Goal: Information Seeking & Learning: Learn about a topic

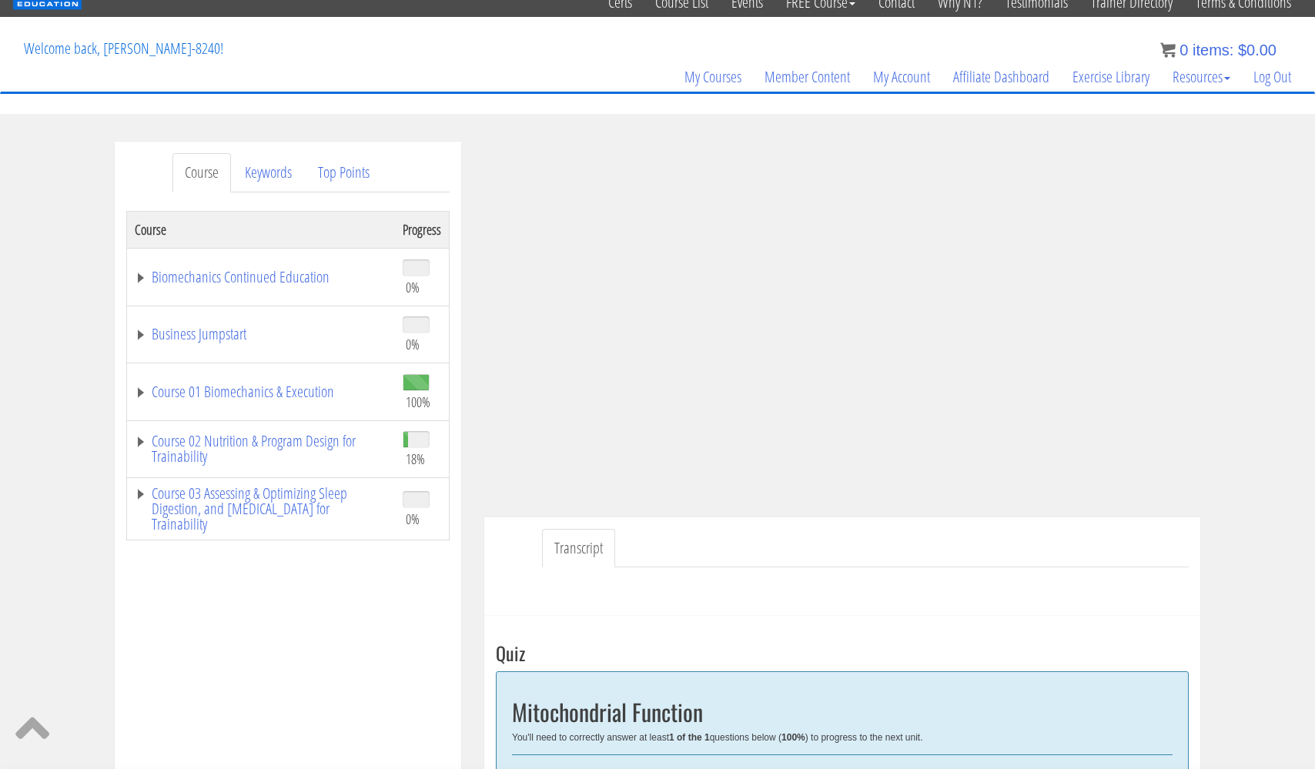
scroll to position [44, 0]
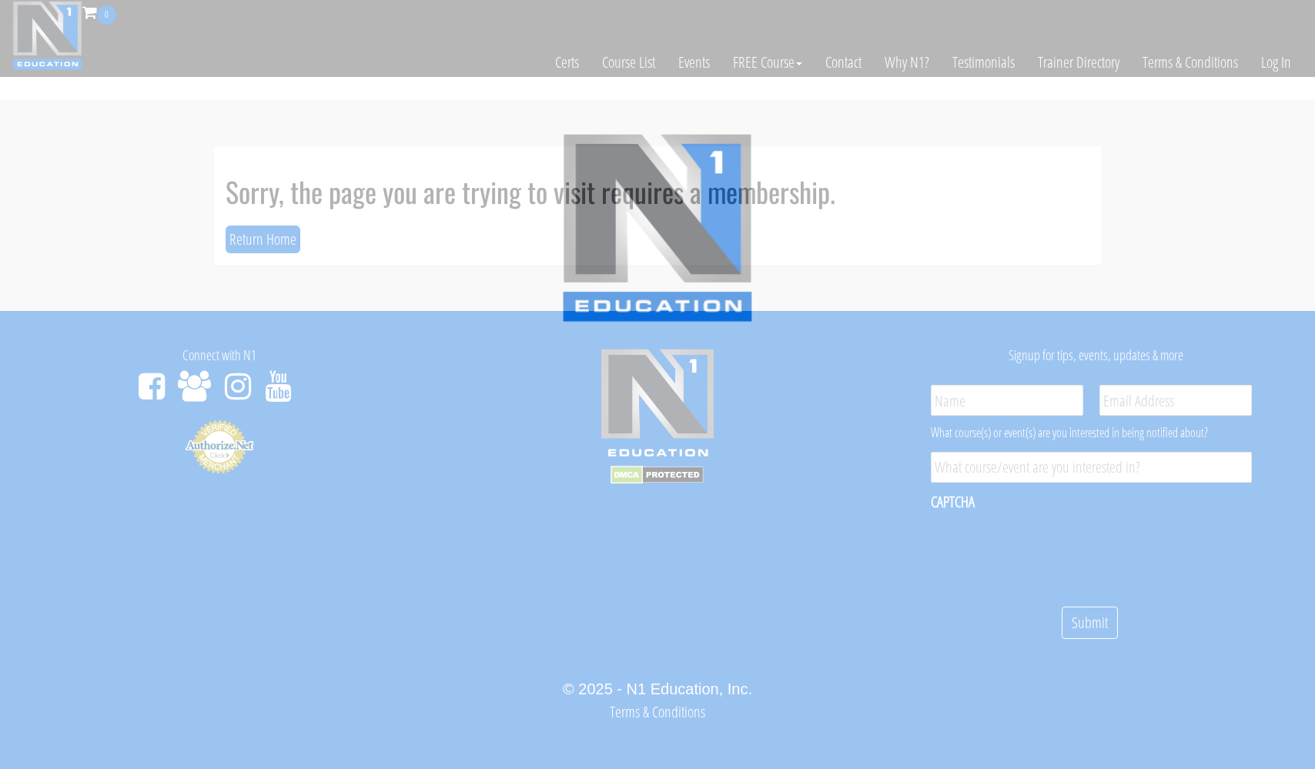
scroll to position [8, 0]
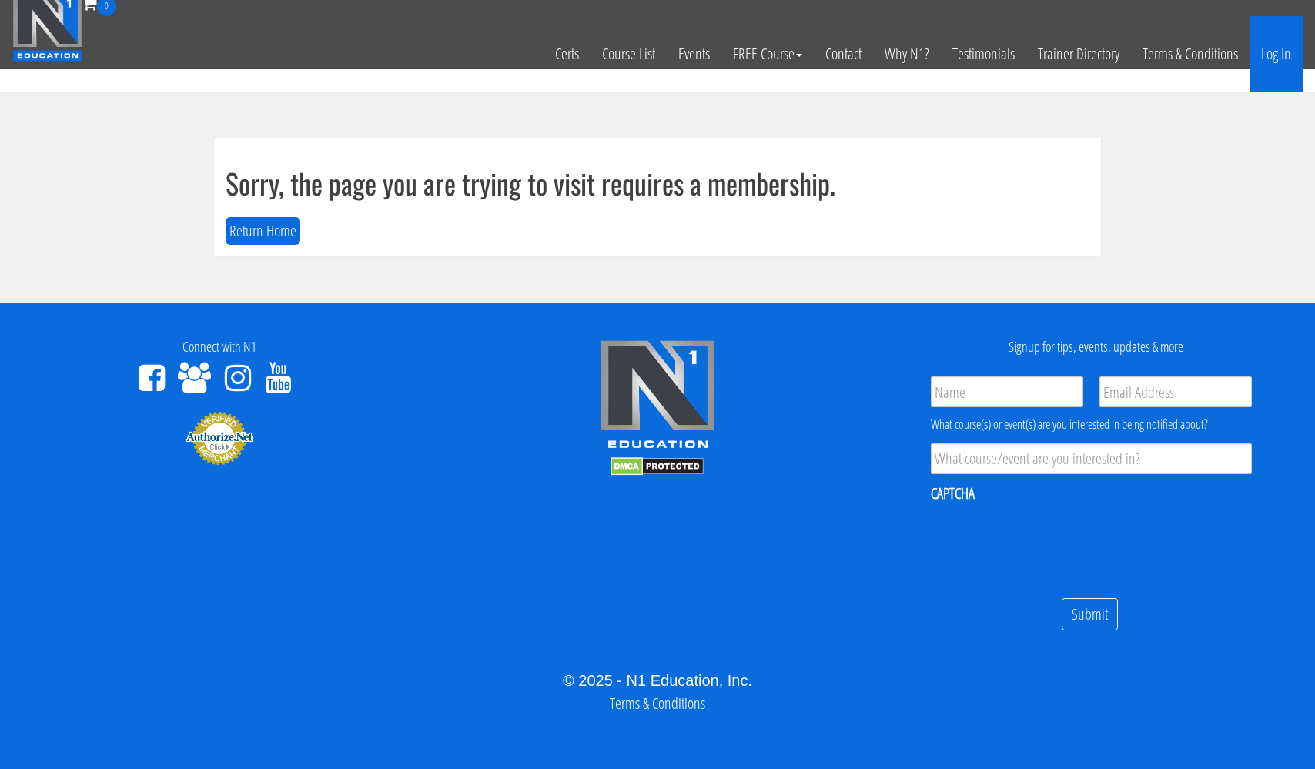
click at [1276, 57] on link "Log In" at bounding box center [1276, 53] width 53 height 75
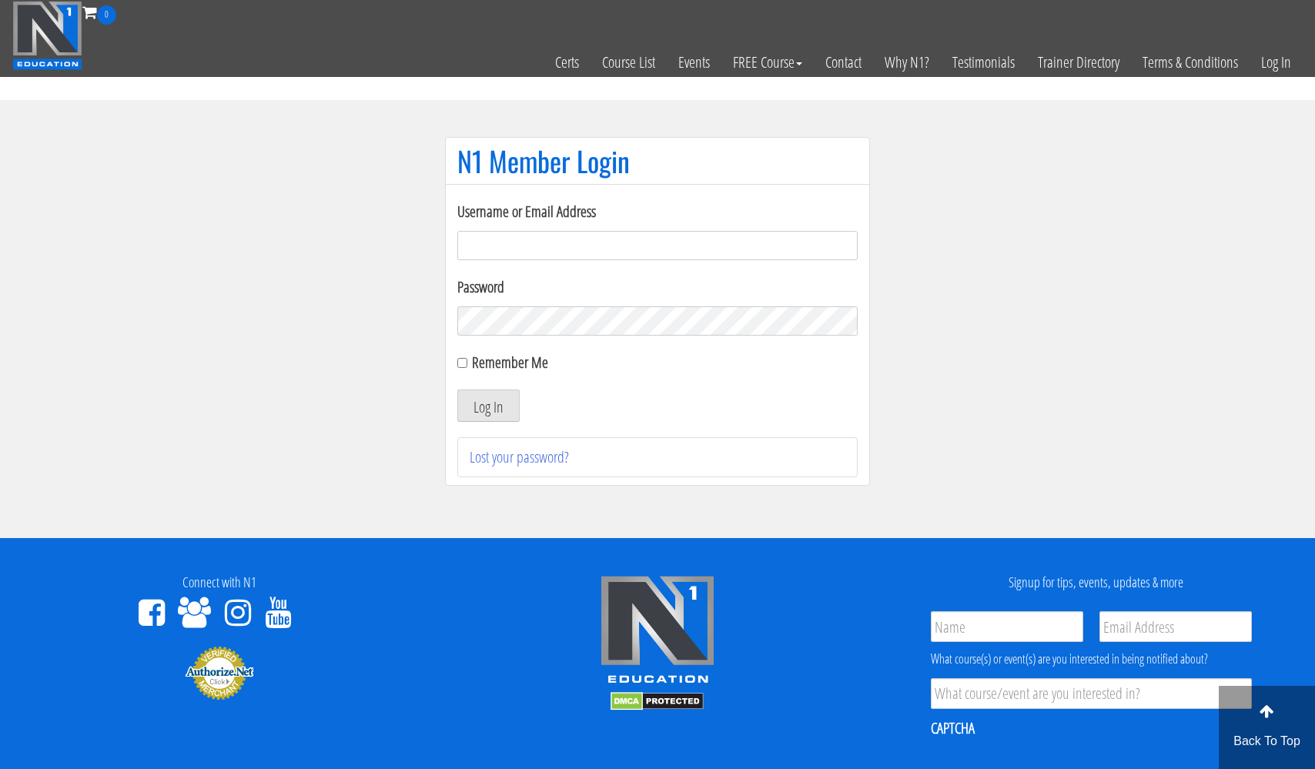
type input "[EMAIL_ADDRESS][DOMAIN_NAME]"
click at [488, 406] on button "Log In" at bounding box center [488, 406] width 62 height 32
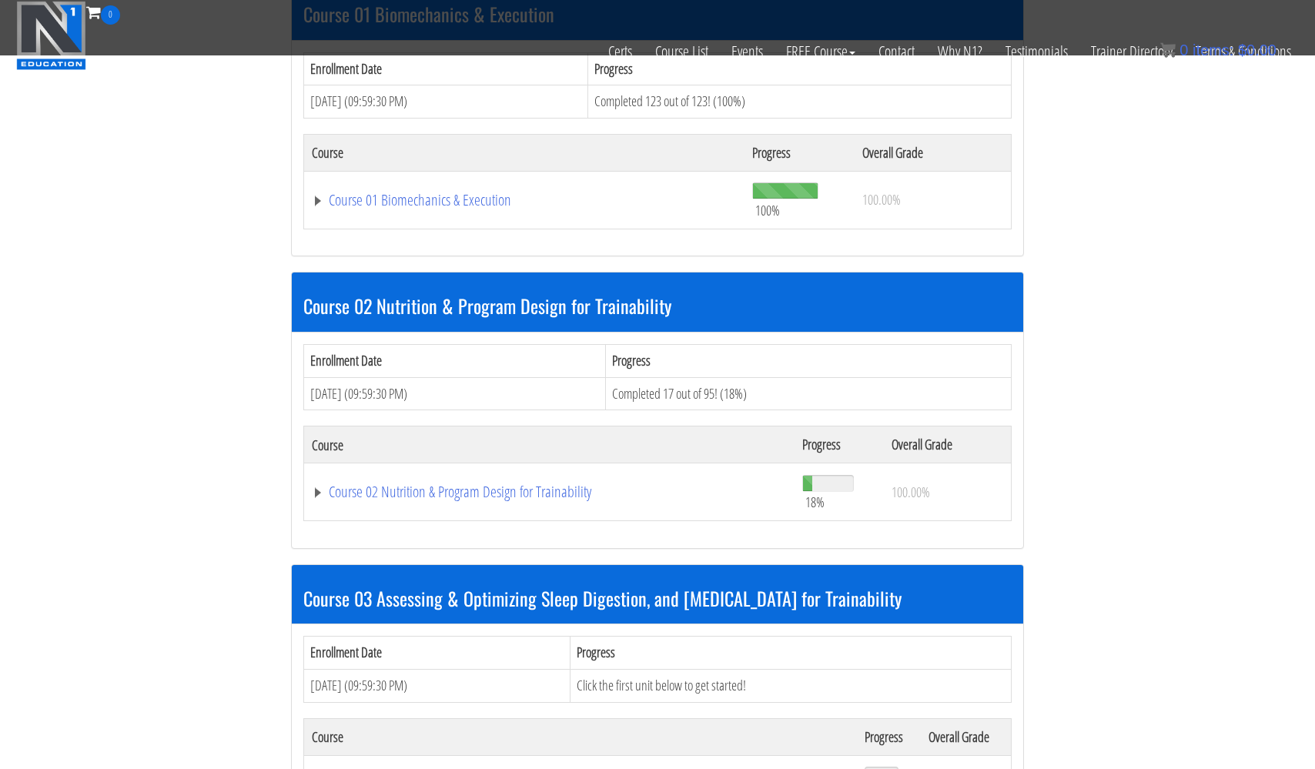
scroll to position [792, 0]
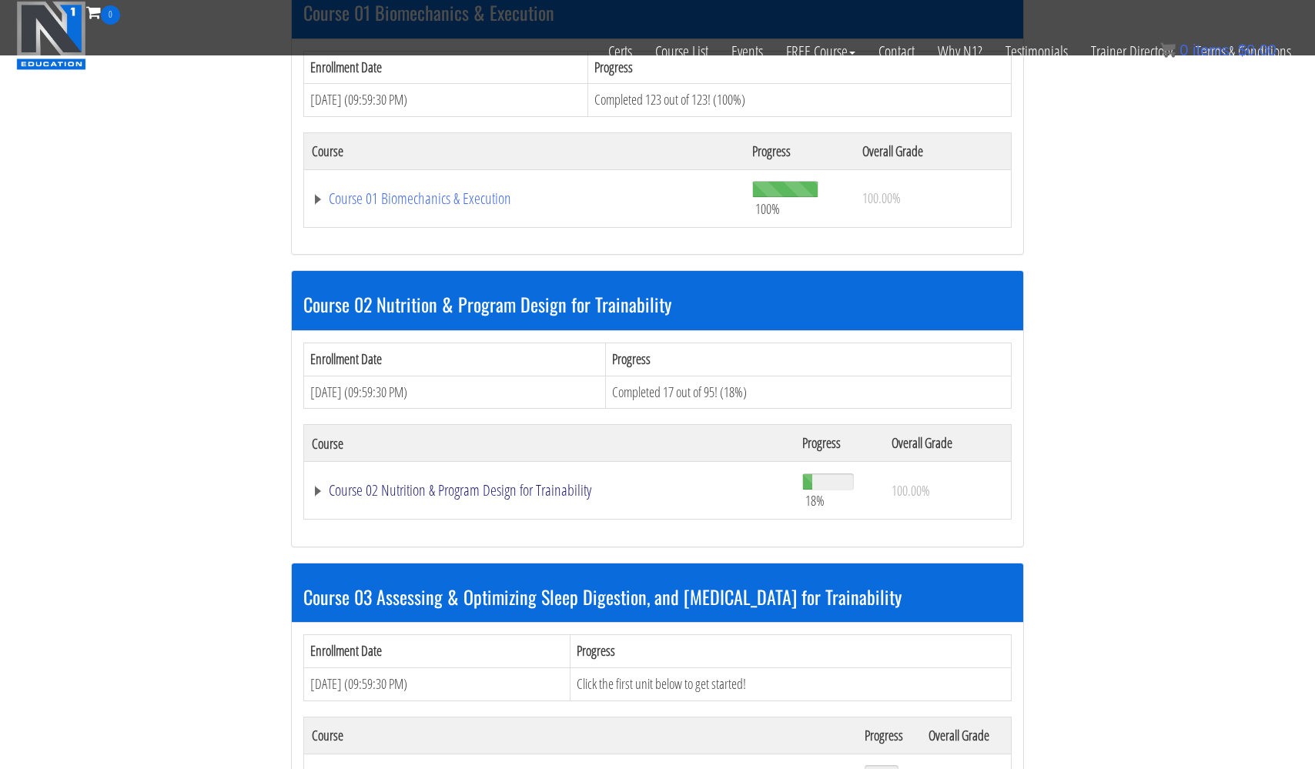
click at [547, 484] on link "Course 02 Nutrition & Program Design for Trainability" at bounding box center [549, 490] width 475 height 15
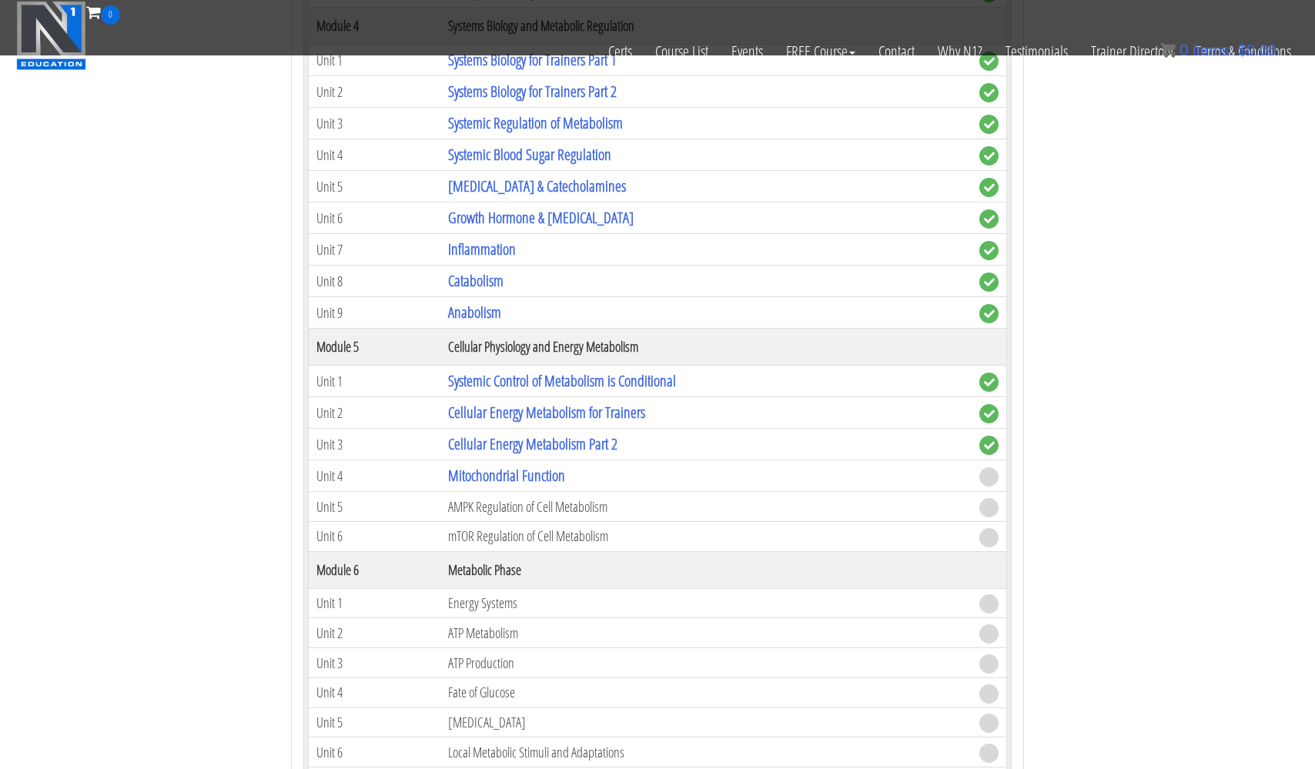
scroll to position [1614, 0]
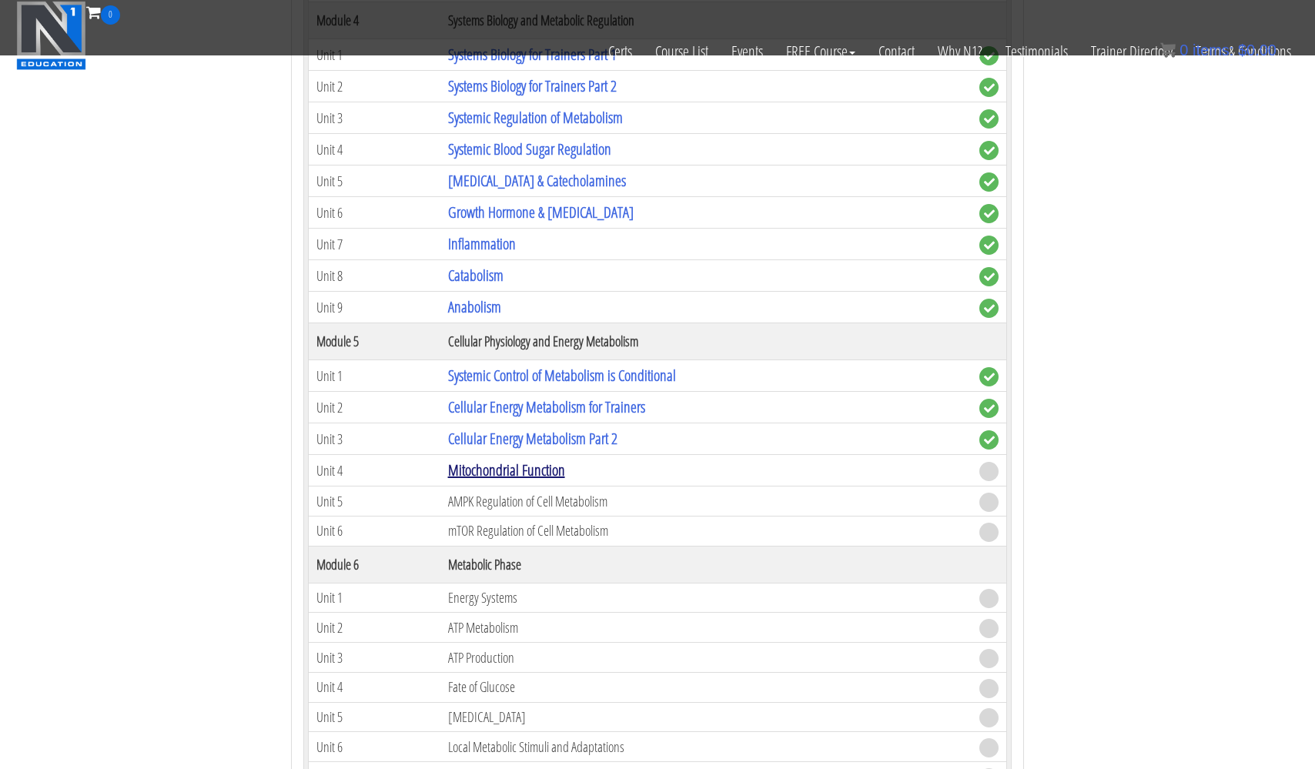
click at [531, 461] on link "Mitochondrial Function" at bounding box center [506, 470] width 117 height 21
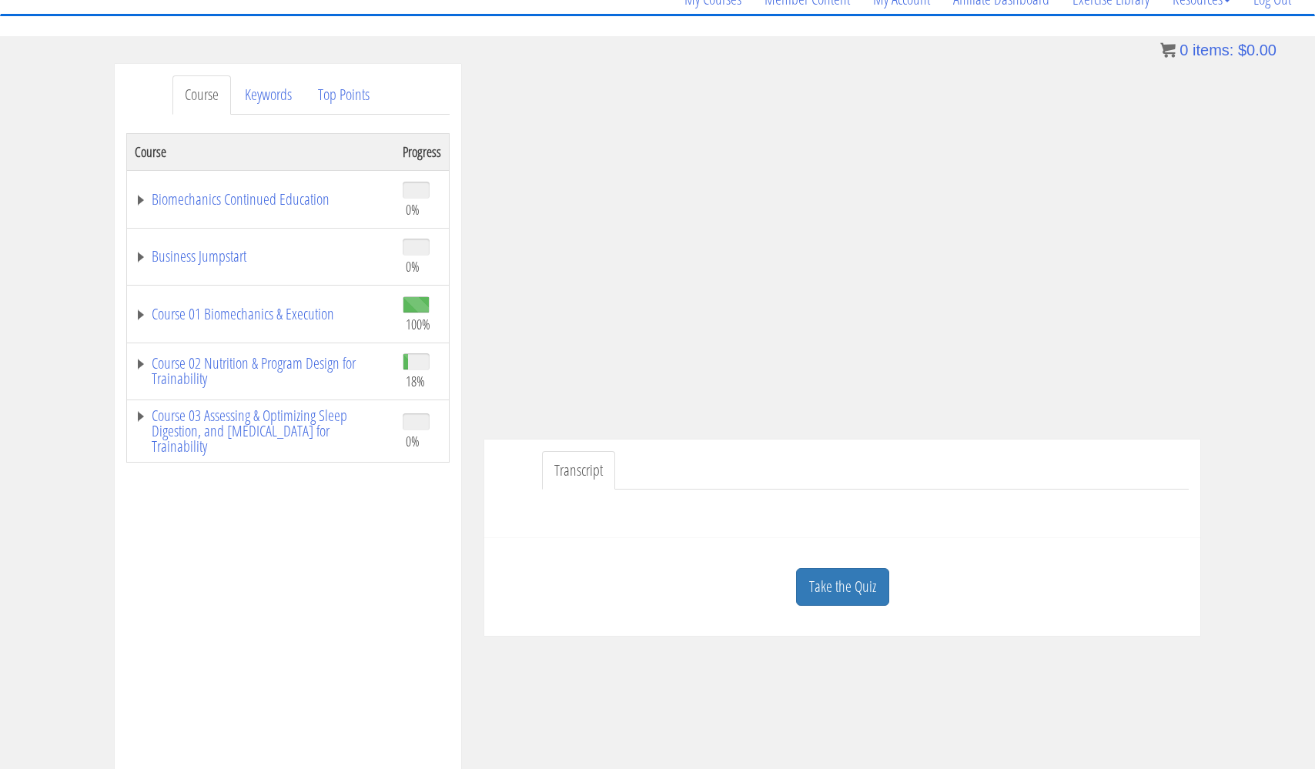
scroll to position [138, 0]
